Goal: Communication & Community: Answer question/provide support

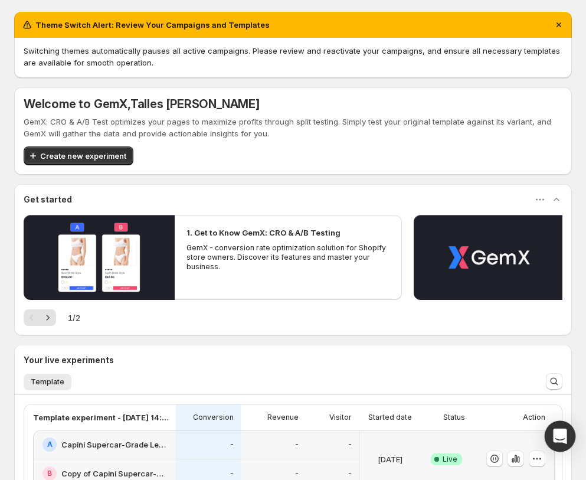
click at [559, 436] on icon "Open Intercom Messenger" at bounding box center [560, 435] width 14 height 15
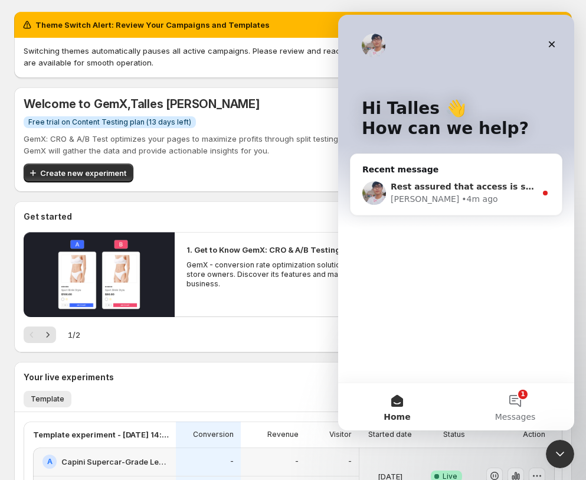
click at [482, 208] on div "Rest assured that access is strictly for support purposes only. You can refer h…" at bounding box center [456, 193] width 211 height 44
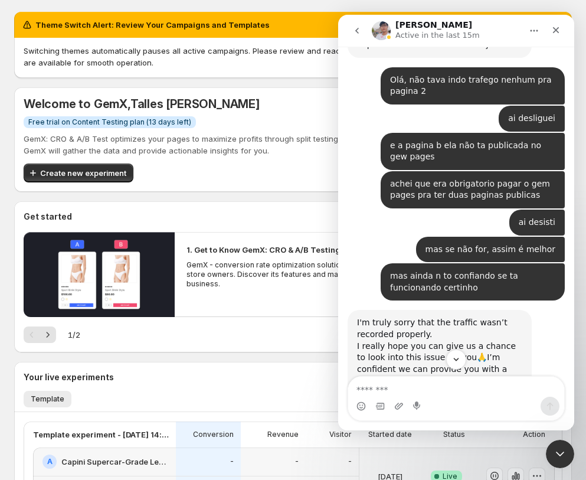
scroll to position [1429, 0]
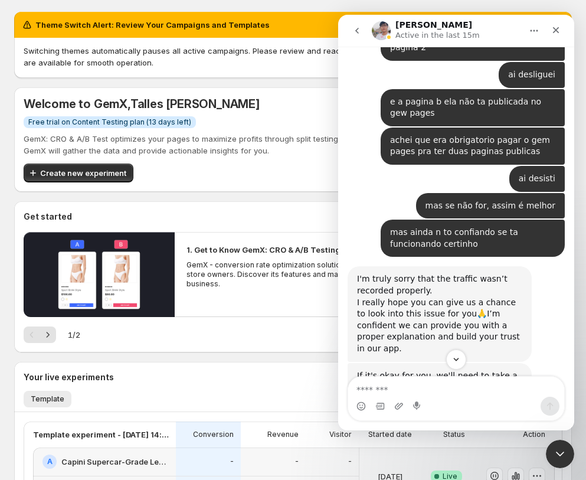
click at [525, 266] on div "I'm truly sorry that the traffic wasn’t recorded properly. I really hope you ca…" at bounding box center [440, 313] width 184 height 95
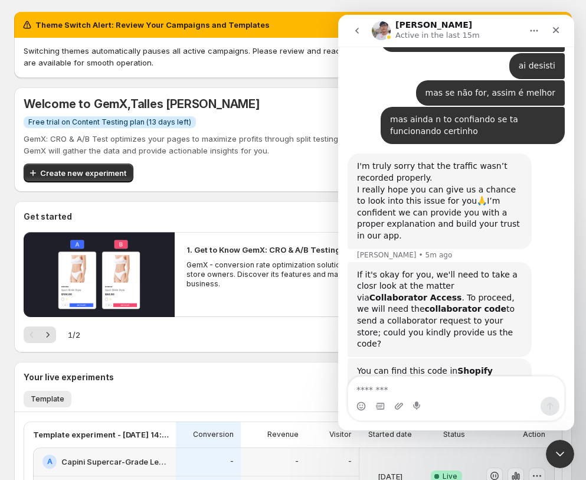
scroll to position [1547, 0]
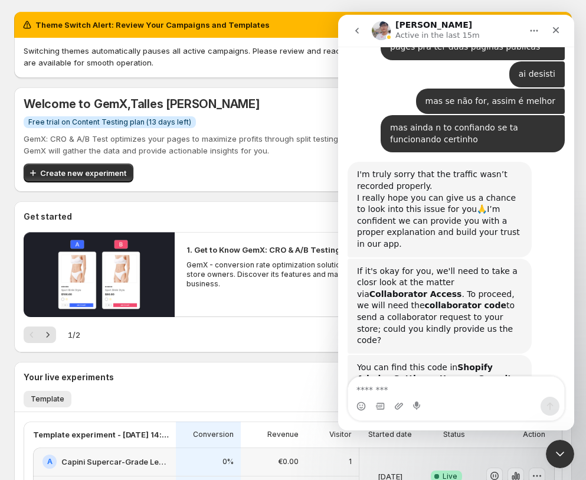
scroll to position [1535, 0]
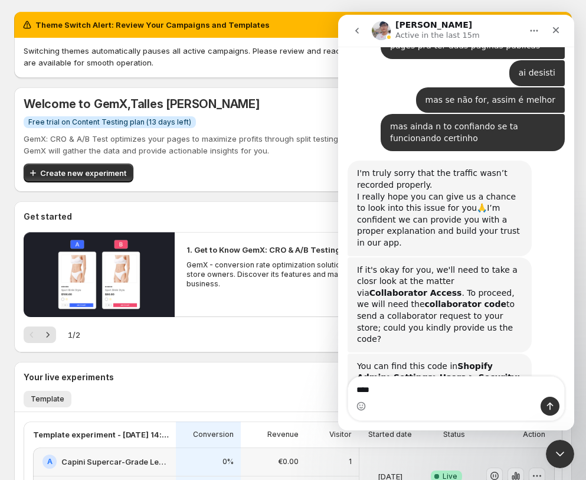
type textarea "****"
click at [545, 414] on div "Intercom messenger" at bounding box center [550, 406] width 19 height 19
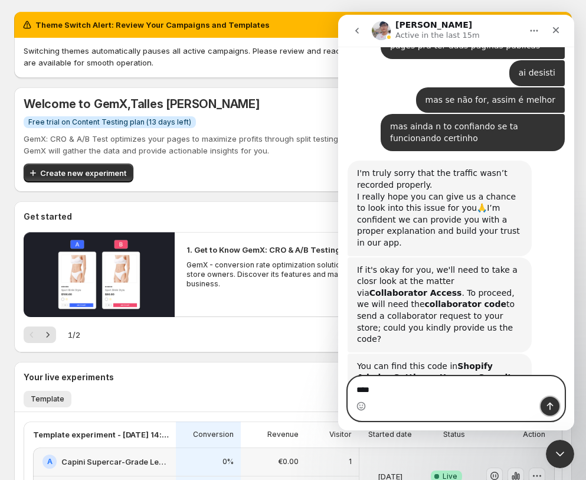
click at [545, 403] on icon "Send a message…" at bounding box center [549, 405] width 9 height 9
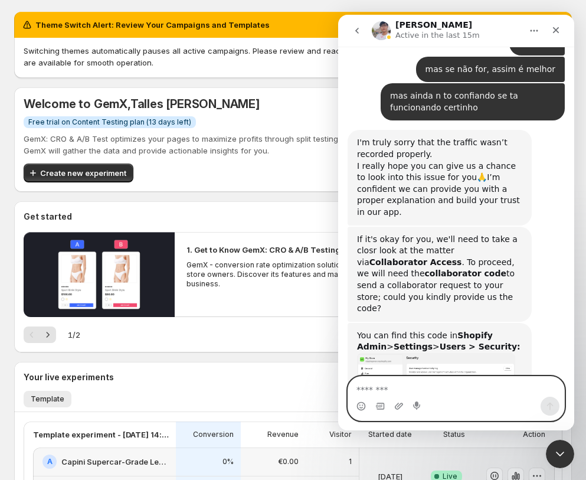
scroll to position [1570, 0]
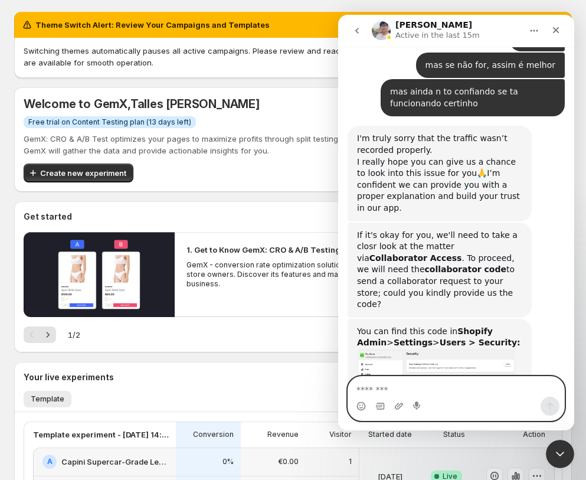
click at [411, 384] on textarea "Message…" at bounding box center [456, 386] width 217 height 20
type textarea "**********"
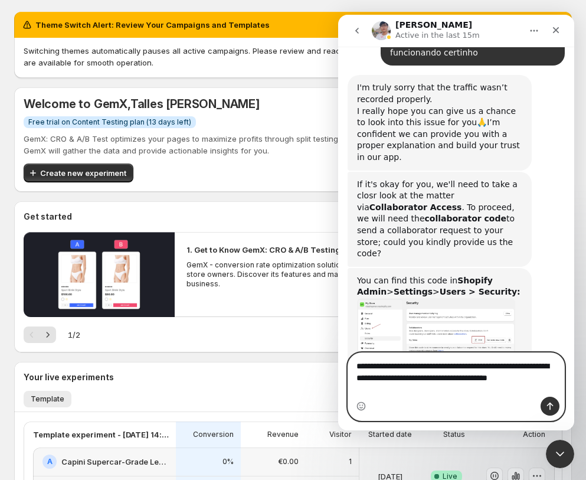
scroll to position [1633, 0]
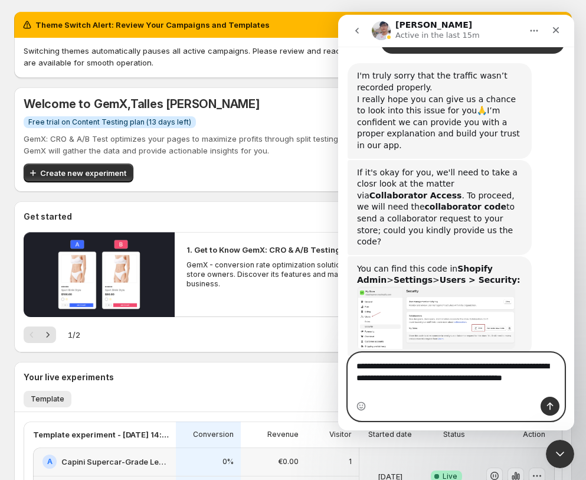
type textarea "**********"
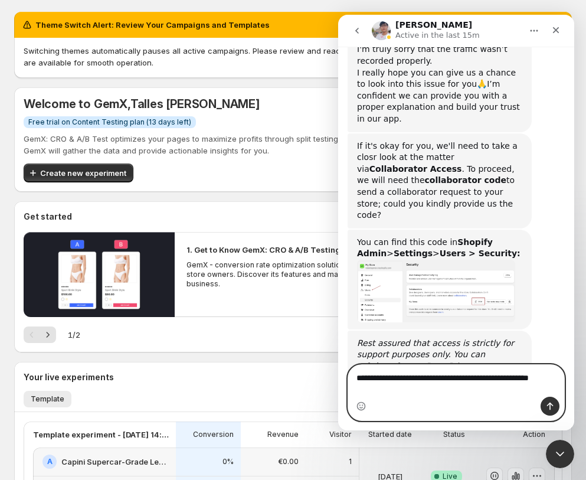
scroll to position [1671, 0]
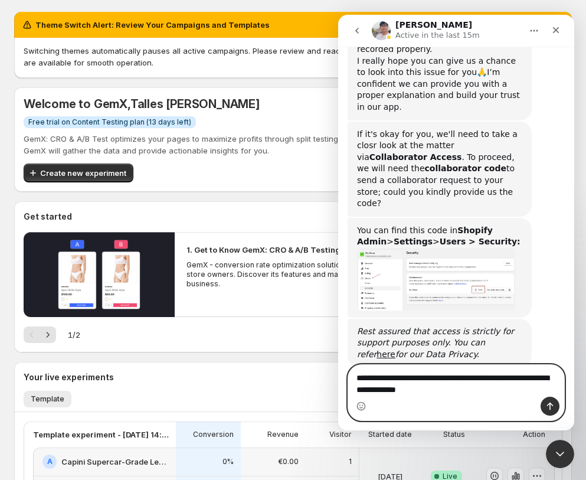
type textarea "**********"
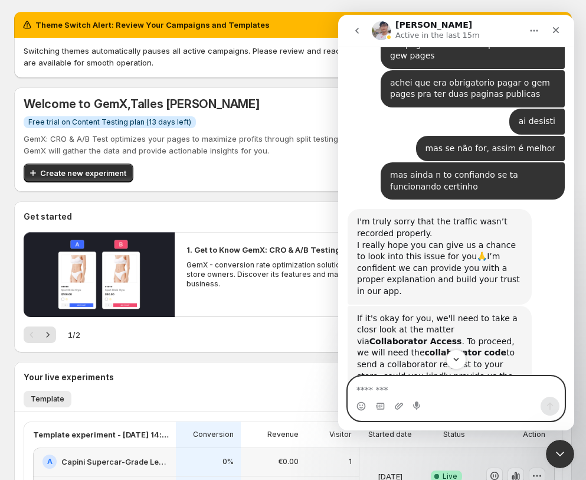
scroll to position [1483, 0]
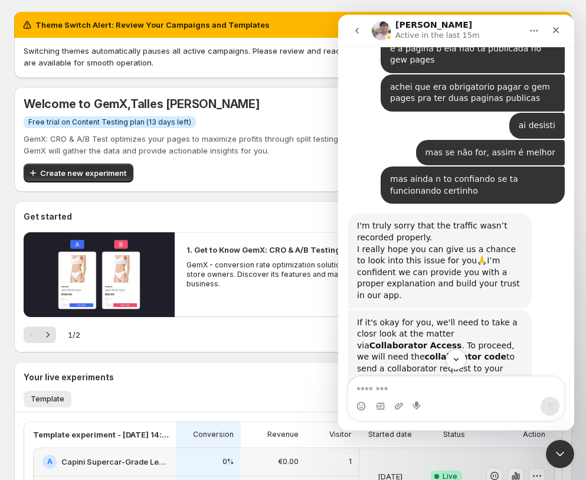
click at [473, 244] on div "I really hope you can give us a chance to look into this issue for you🙏I’m conf…" at bounding box center [439, 273] width 165 height 58
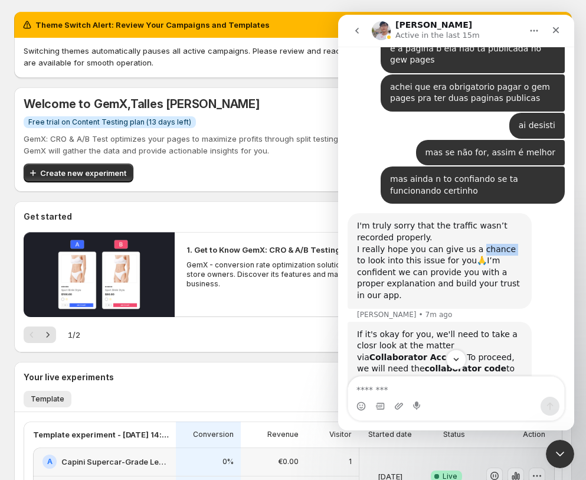
click at [473, 244] on div "I really hope you can give us a chance to look into this issue for you🙏I’m conf…" at bounding box center [439, 273] width 165 height 58
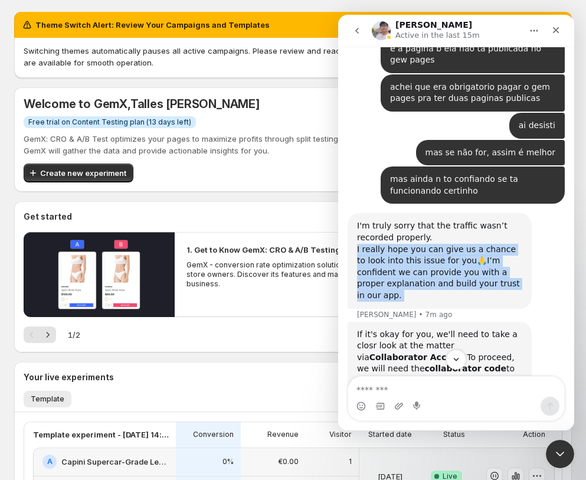
click at [473, 244] on div "I really hope you can give us a chance to look into this issue for you🙏I’m conf…" at bounding box center [439, 273] width 165 height 58
click at [504, 213] on div "I'm truly sorry that the traffic wasn’t recorded properly. I really hope you ca…" at bounding box center [456, 267] width 217 height 108
click at [515, 213] on div "I'm truly sorry that the traffic wasn’t recorded properly. I really hope you ca…" at bounding box center [440, 260] width 184 height 95
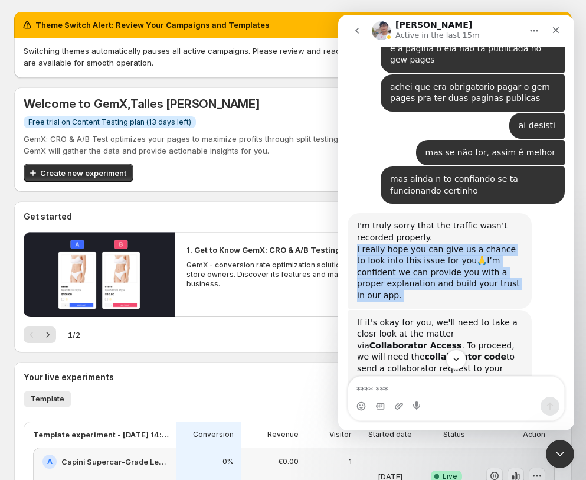
click at [525, 213] on div "I'm truly sorry that the traffic wasn’t recorded properly. I really hope you ca…" at bounding box center [440, 260] width 184 height 95
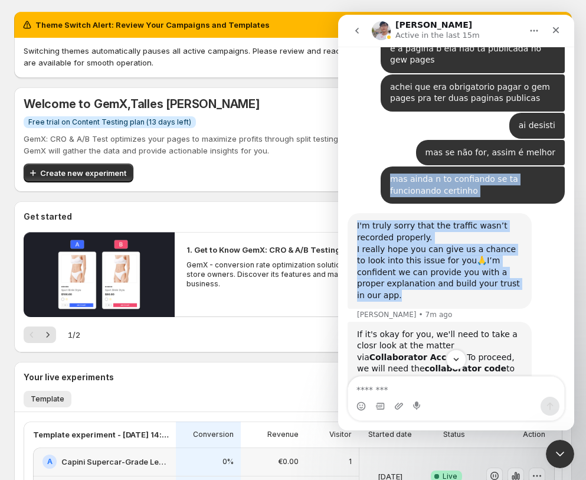
drag, startPoint x: 525, startPoint y: 175, endPoint x: 362, endPoint y: 94, distance: 181.3
copy div "mas ainda n to confiando se ta funcionando certinho Talles • 6h ago I'm truly s…"
